Goal: Check status: Check status

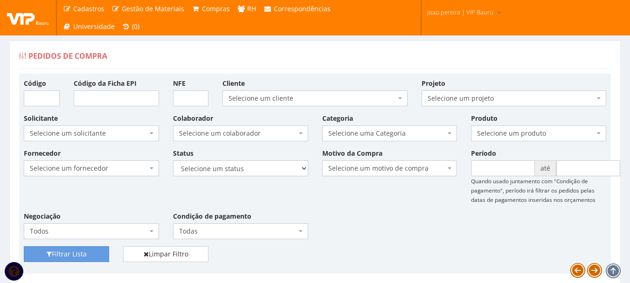
scroll to position [3024, 0]
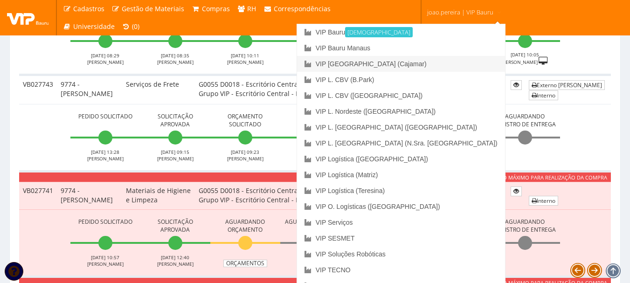
click at [440, 68] on link "VIP [GEOGRAPHIC_DATA] (Cajamar)" at bounding box center [401, 64] width 208 height 16
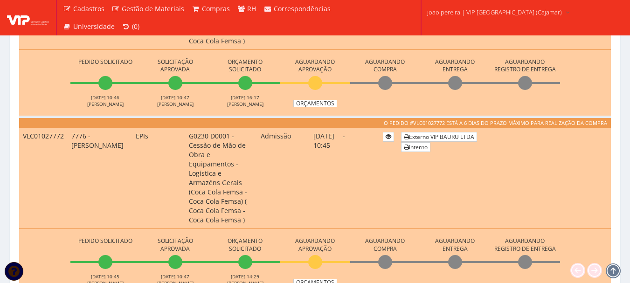
scroll to position [466, 0]
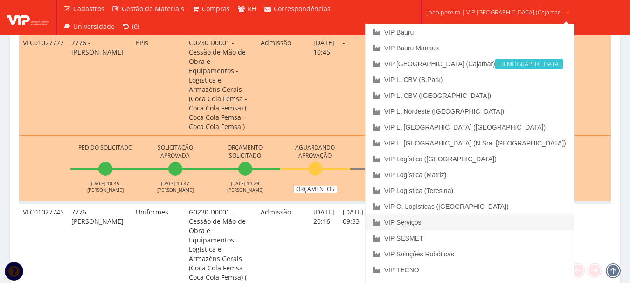
click at [438, 221] on link "VIP Serviços" at bounding box center [469, 222] width 208 height 16
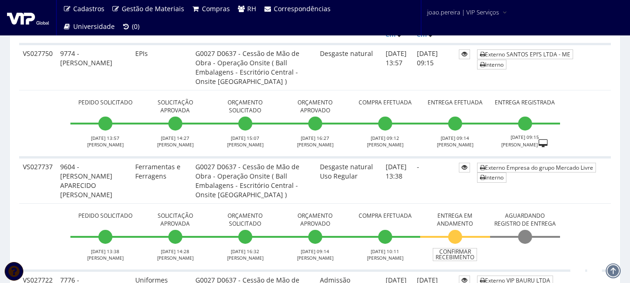
scroll to position [140, 0]
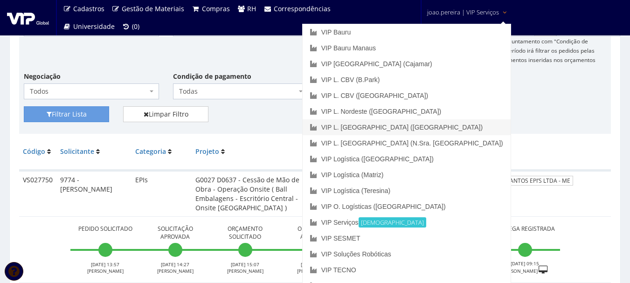
click at [444, 124] on link "VIP L. [GEOGRAPHIC_DATA] ([GEOGRAPHIC_DATA])" at bounding box center [406, 127] width 208 height 16
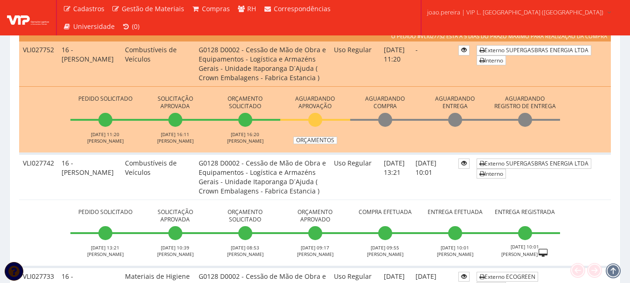
scroll to position [280, 0]
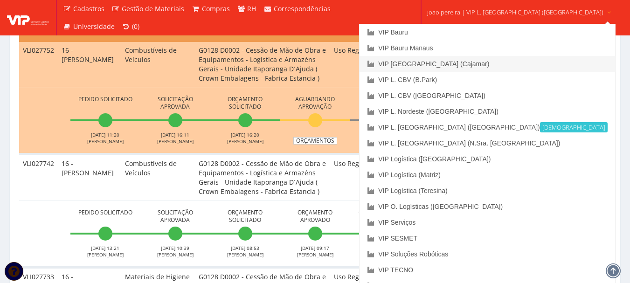
click at [463, 66] on link "VIP [GEOGRAPHIC_DATA] (Cajamar)" at bounding box center [486, 64] width 255 height 16
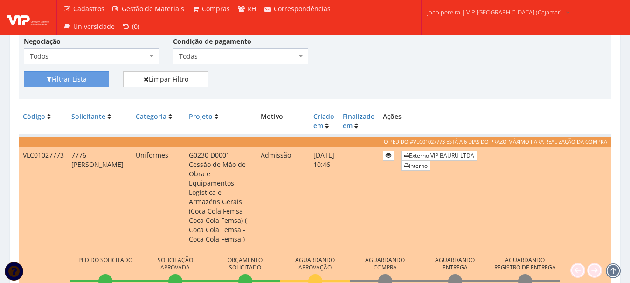
scroll to position [186, 0]
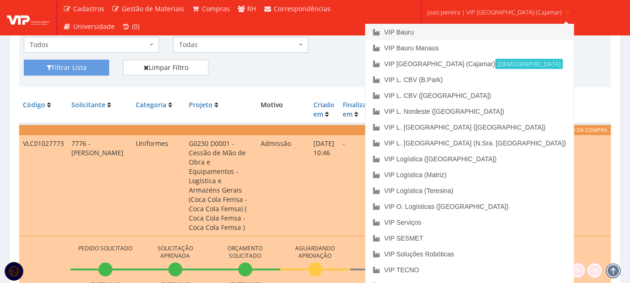
click at [441, 31] on link "VIP Bauru" at bounding box center [469, 32] width 208 height 16
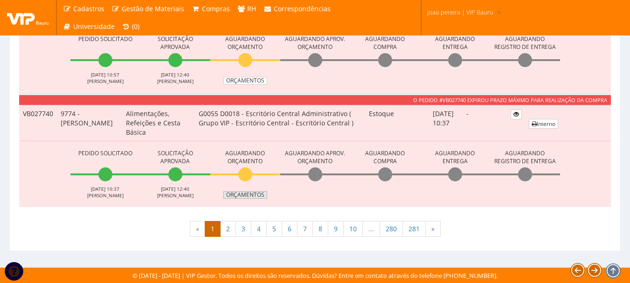
scroll to position [3304, 0]
click at [430, 191] on li "Aguardando Entrega" at bounding box center [455, 172] width 70 height 51
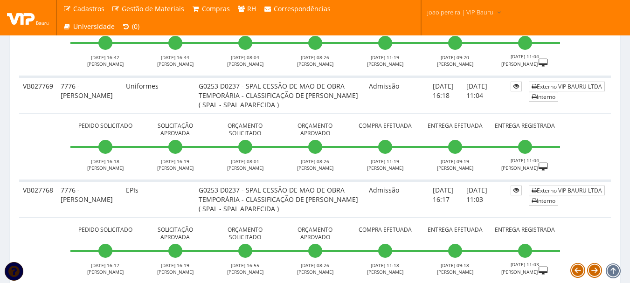
scroll to position [0, 0]
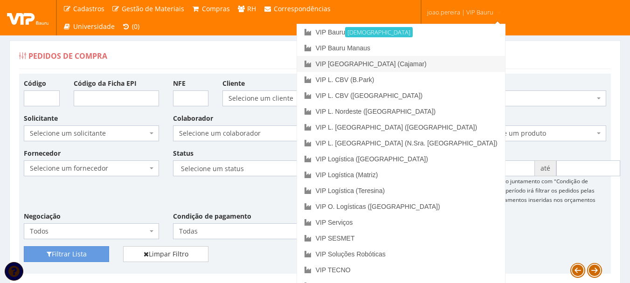
click at [435, 66] on link "VIP [GEOGRAPHIC_DATA] (Cajamar)" at bounding box center [401, 64] width 208 height 16
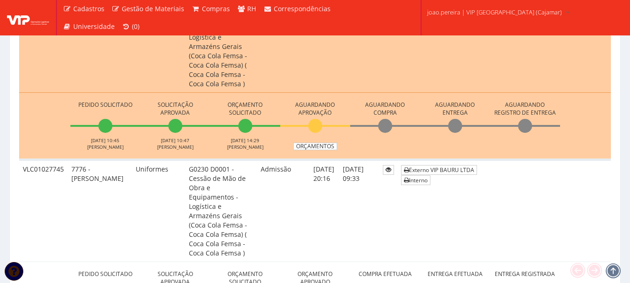
scroll to position [652, 0]
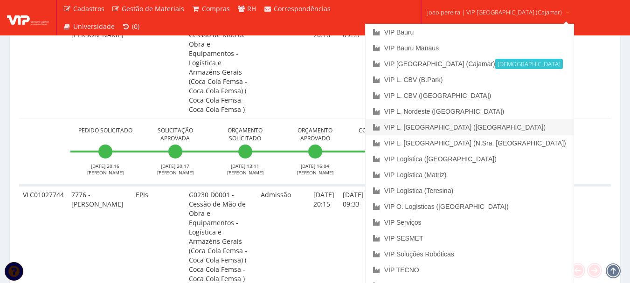
click at [474, 129] on link "VIP L. [GEOGRAPHIC_DATA] ([GEOGRAPHIC_DATA])" at bounding box center [469, 127] width 208 height 16
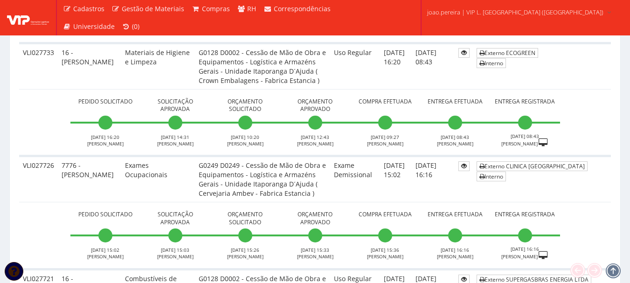
scroll to position [513, 0]
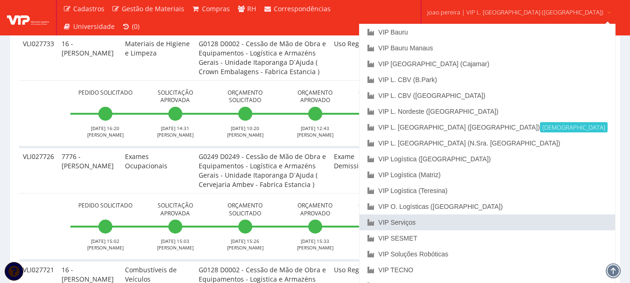
click at [463, 222] on link "VIP Serviços" at bounding box center [486, 222] width 255 height 16
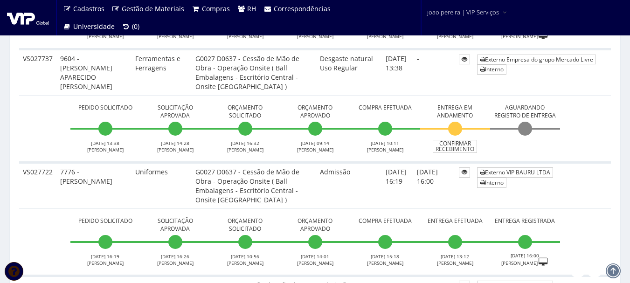
scroll to position [326, 0]
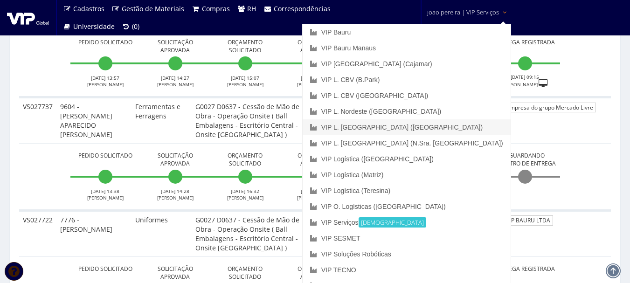
click at [465, 125] on link "VIP L. [GEOGRAPHIC_DATA] ([GEOGRAPHIC_DATA])" at bounding box center [406, 127] width 208 height 16
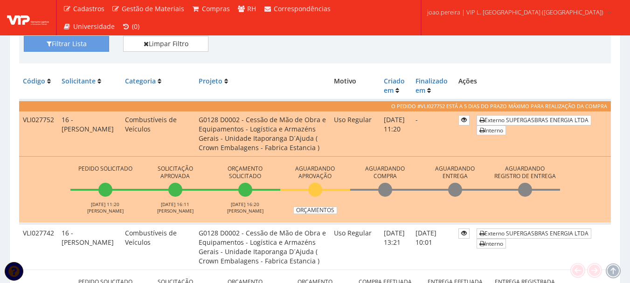
scroll to position [233, 0]
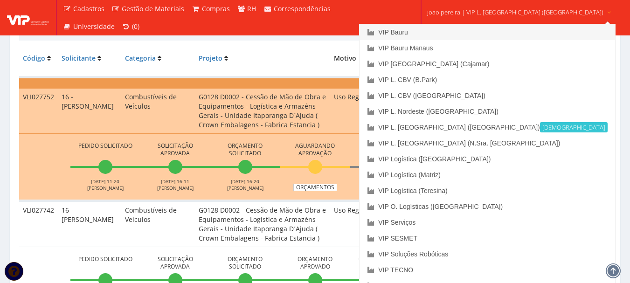
click at [446, 30] on link "VIP Bauru" at bounding box center [486, 32] width 255 height 16
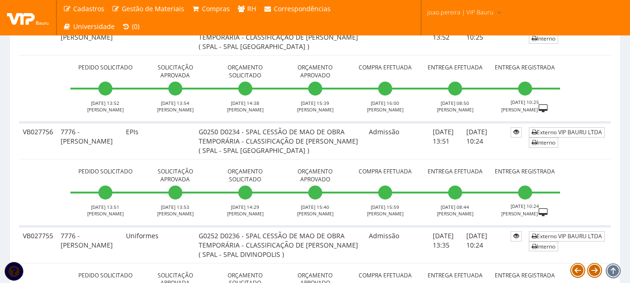
scroll to position [2050, 0]
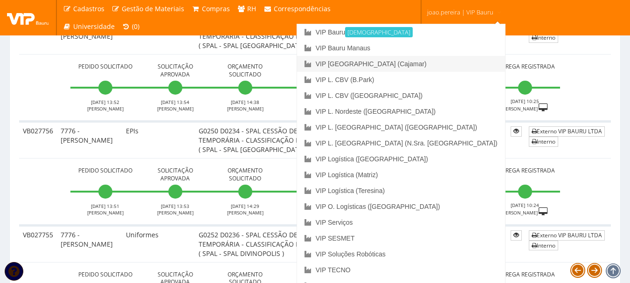
click at [446, 61] on link "VIP [GEOGRAPHIC_DATA] (Cajamar)" at bounding box center [401, 64] width 208 height 16
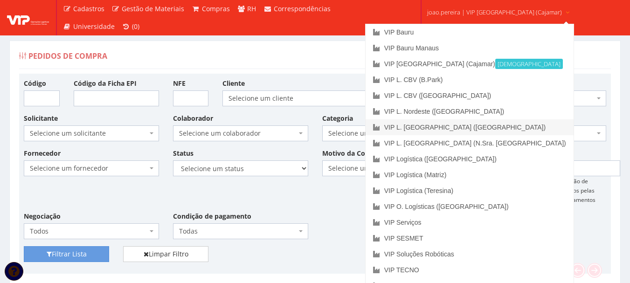
click at [457, 124] on link "VIP L. [GEOGRAPHIC_DATA] ([GEOGRAPHIC_DATA])" at bounding box center [469, 127] width 208 height 16
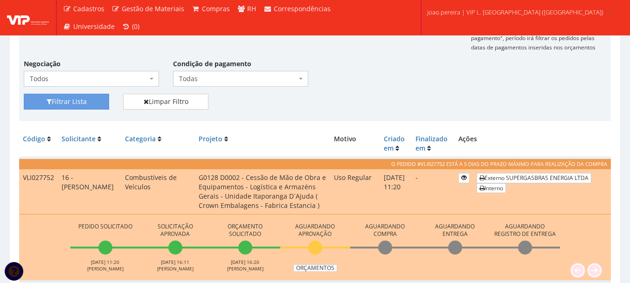
scroll to position [280, 0]
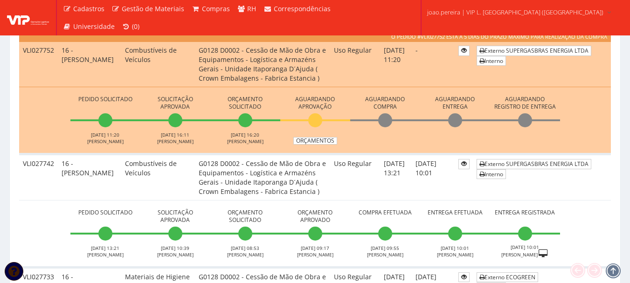
click at [336, 182] on td "Uso Regular" at bounding box center [355, 177] width 50 height 46
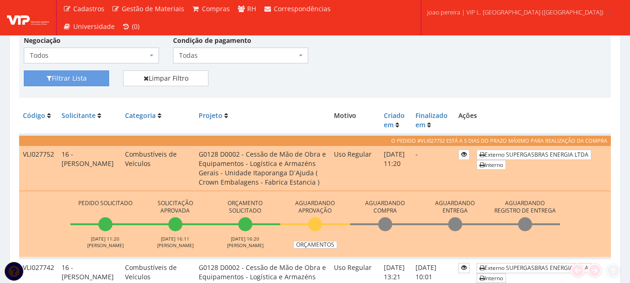
scroll to position [186, 0]
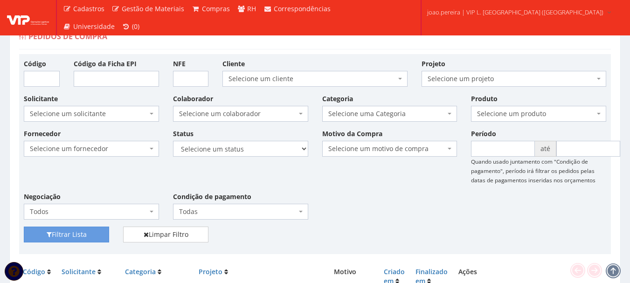
scroll to position [0, 0]
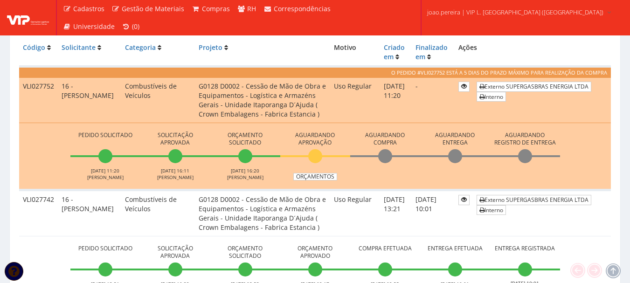
scroll to position [280, 0]
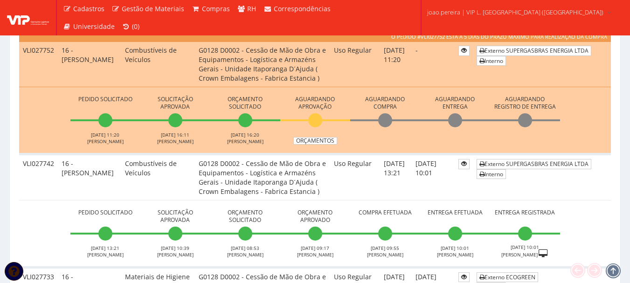
click at [27, 201] on td "Pedido Solicitado [DATE] 13:21 [PERSON_NAME] Solicitação Aprovada [DATE] 10:39 …" at bounding box center [314, 233] width 591 height 67
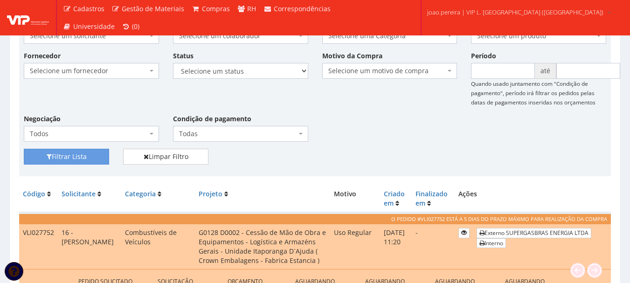
scroll to position [233, 0]
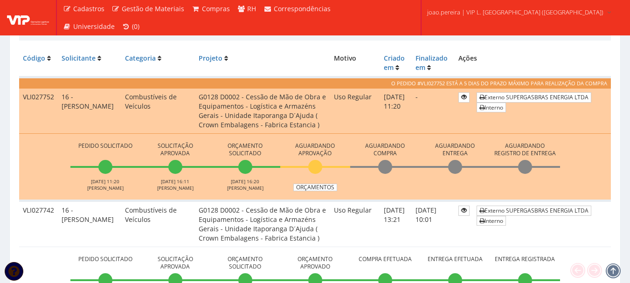
click at [380, 120] on td "[DATE] 11:20" at bounding box center [396, 110] width 32 height 45
